Goal: Task Accomplishment & Management: Complete application form

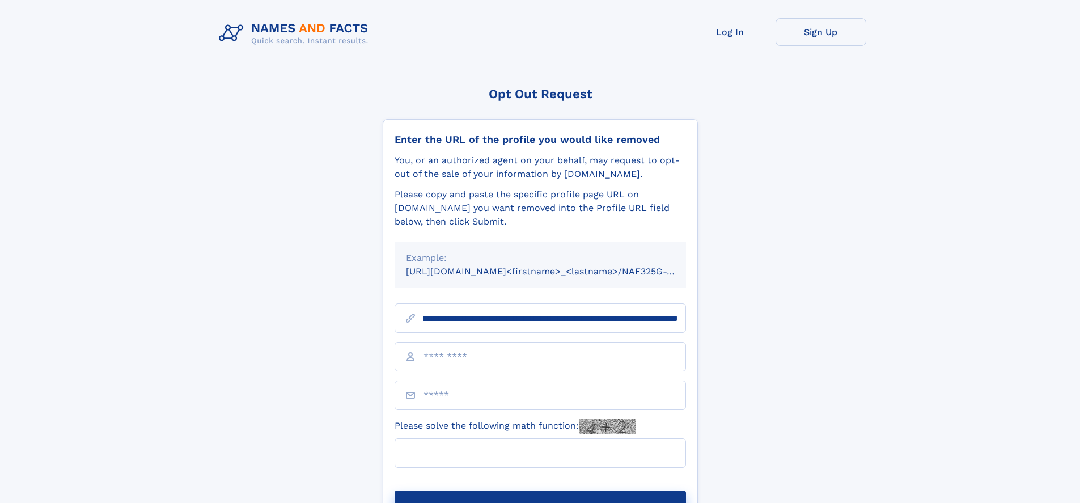
scroll to position [0, 125]
type input "**********"
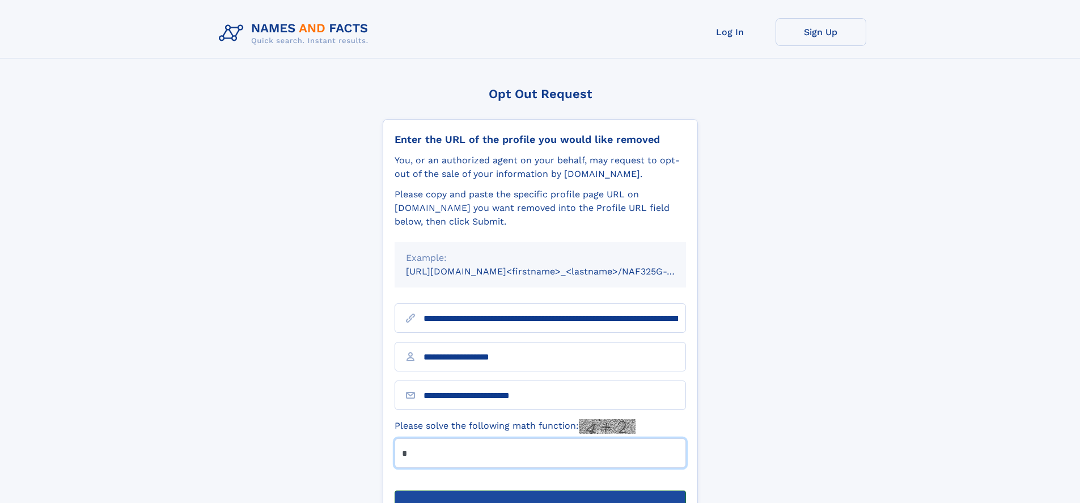
type input "*"
click at [540, 490] on button "Submit Opt Out Request" at bounding box center [539, 508] width 291 height 36
